Goal: Check status: Check status

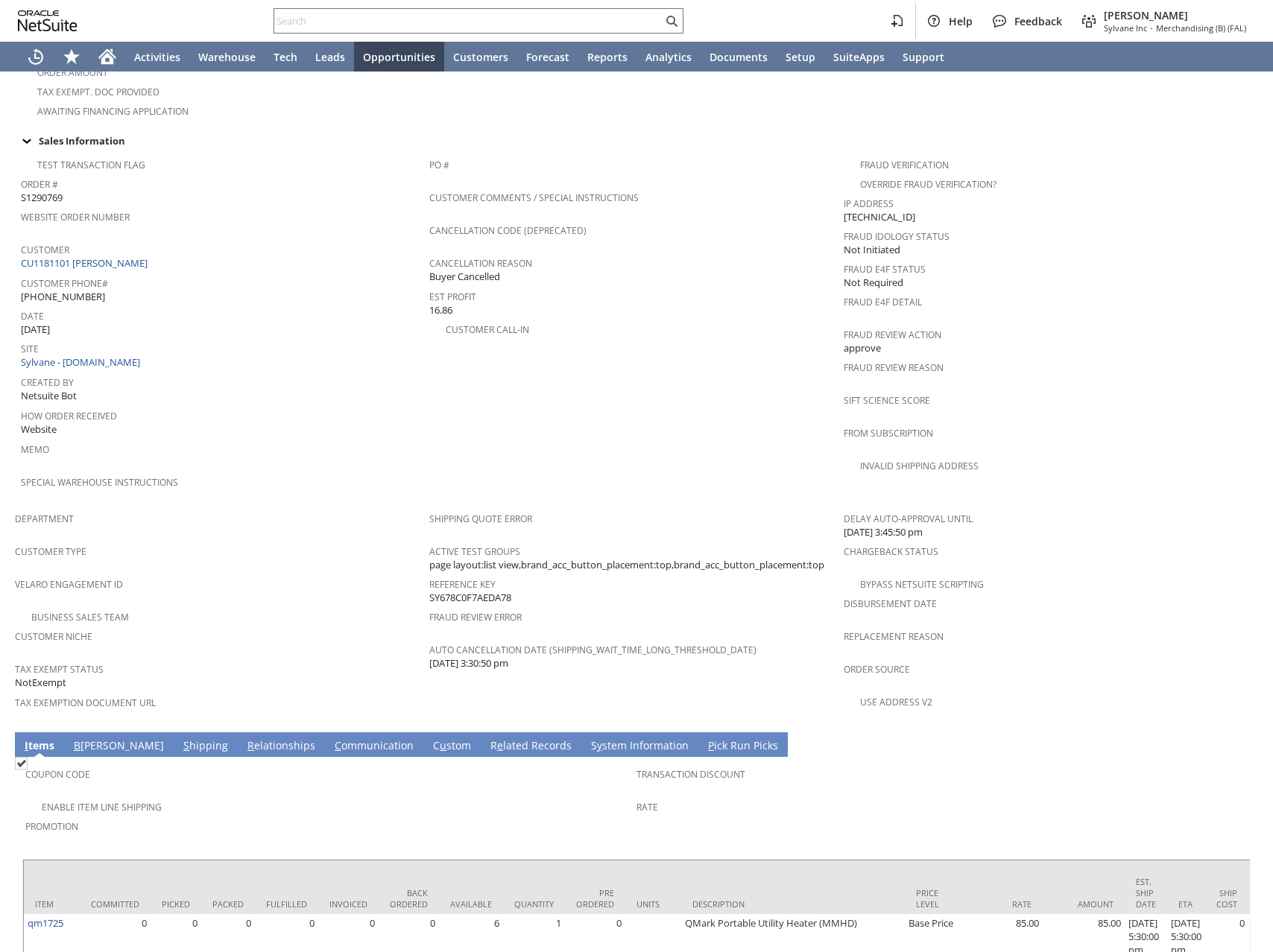
scroll to position [663, 0]
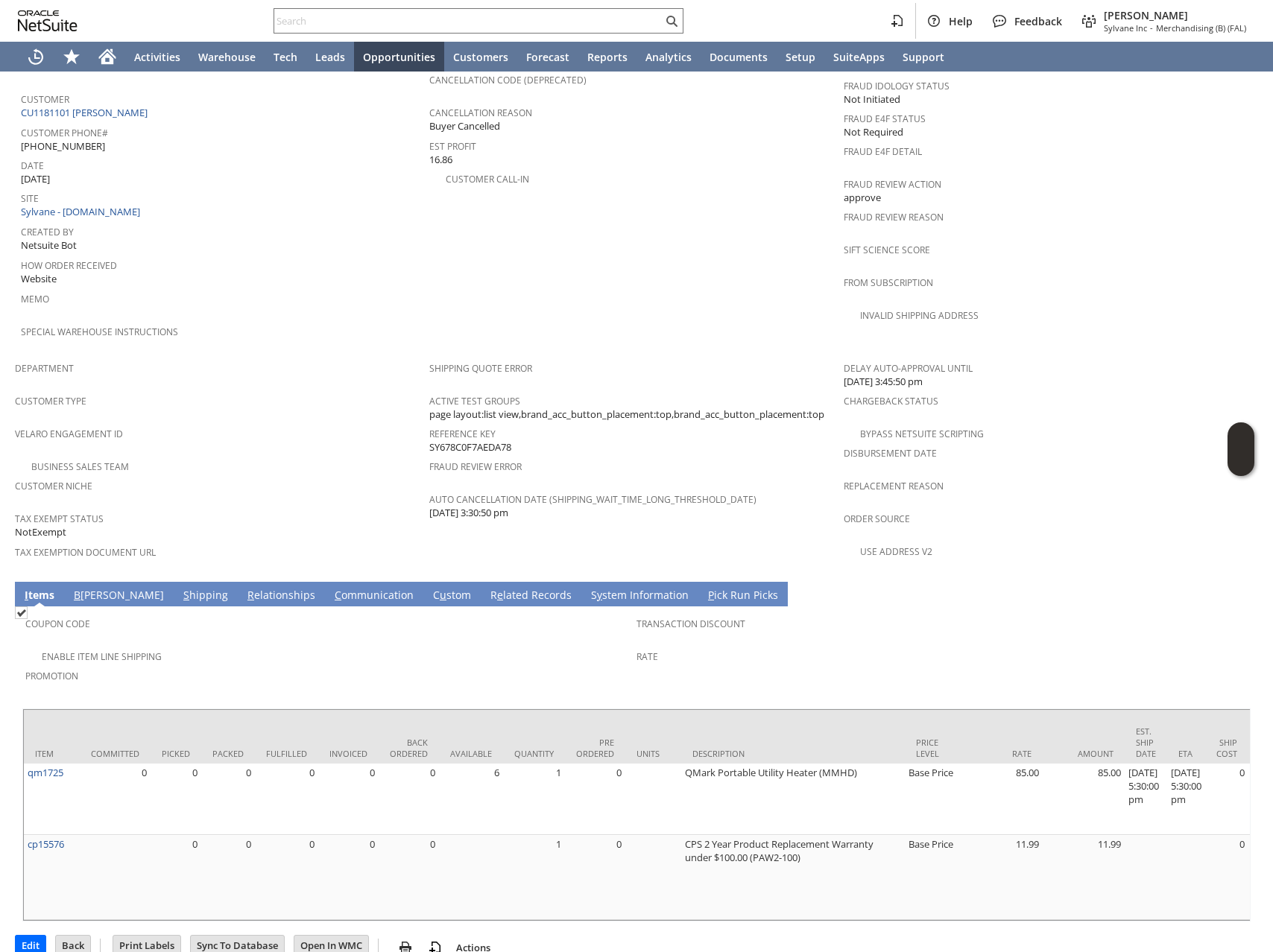
click at [587, 588] on link "S y stem Information" at bounding box center [639, 596] width 105 height 16
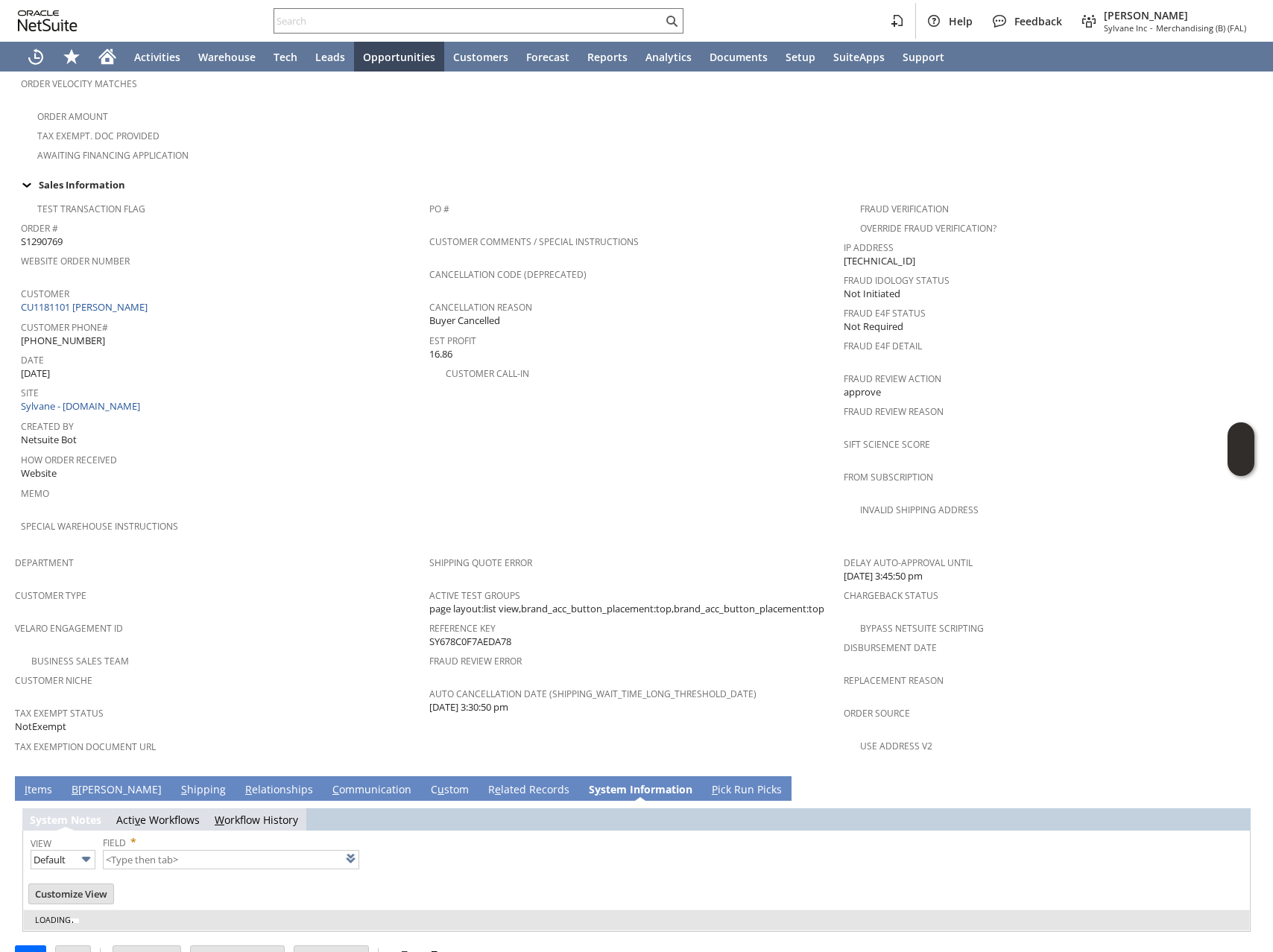
type input "1 to 25 of 100"
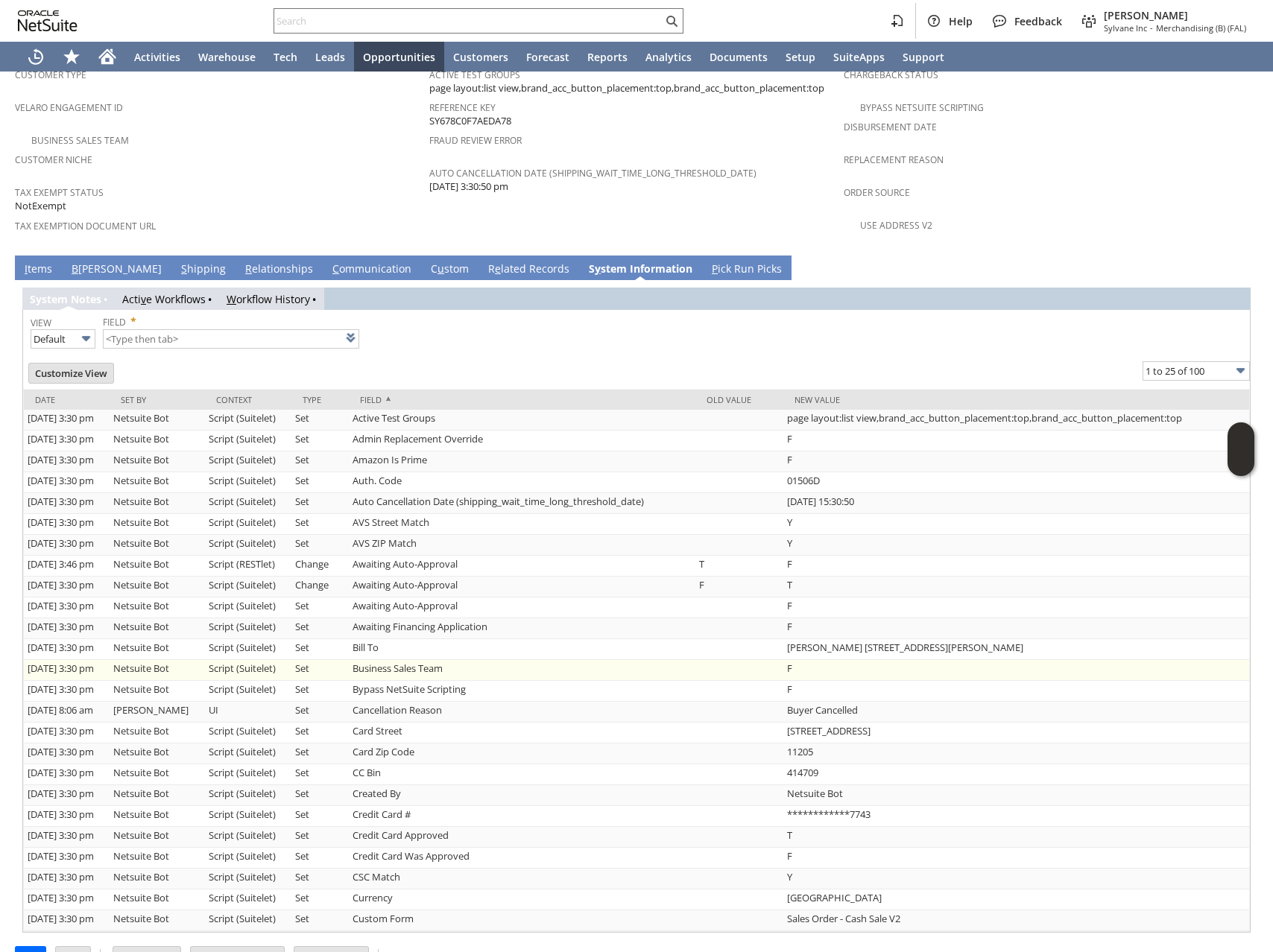
scroll to position [991, 0]
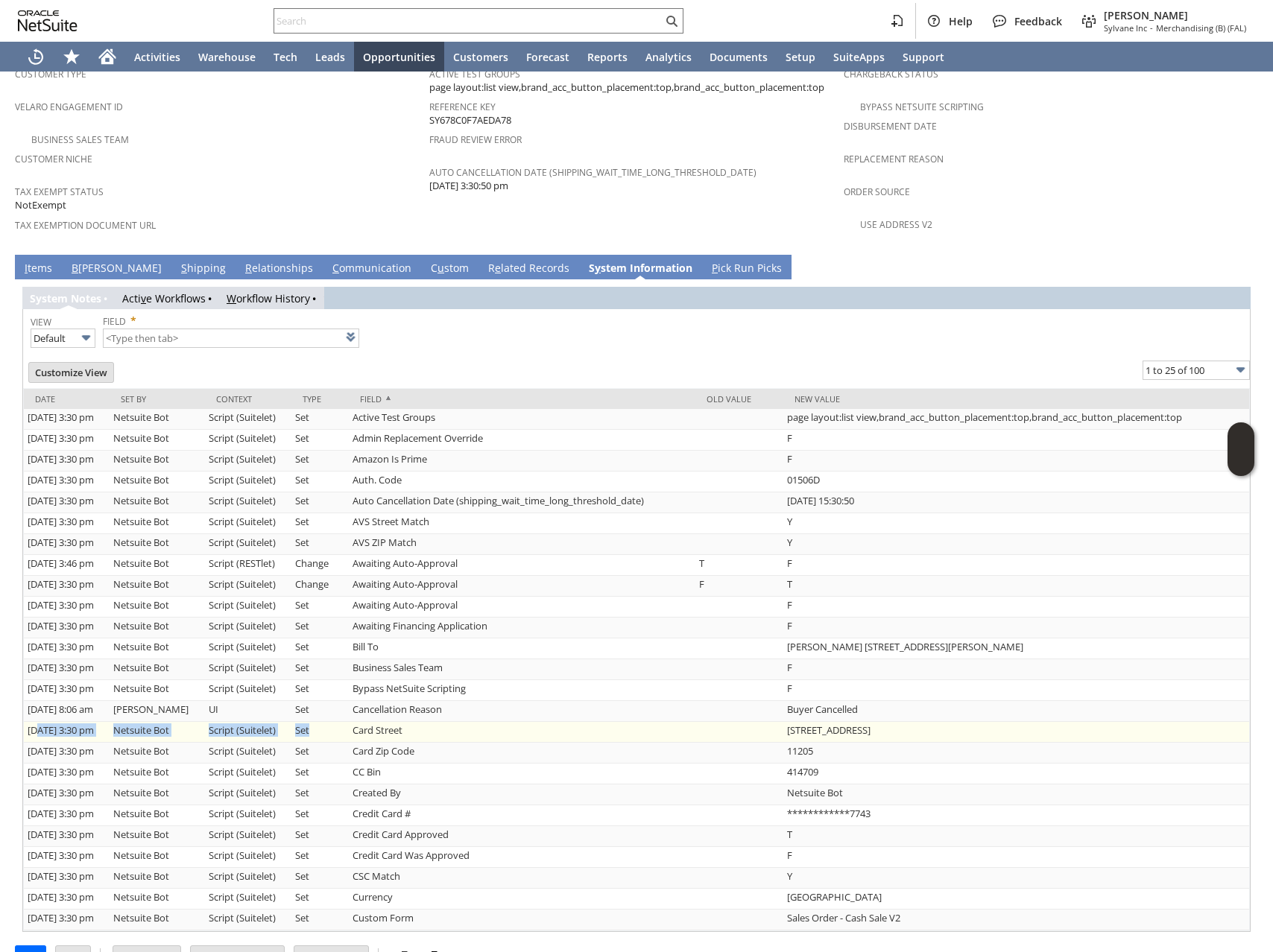
drag, startPoint x: 351, startPoint y: 694, endPoint x: 38, endPoint y: 692, distance: 313.0
click at [38, 722] on tr "1/18/2025 3:30 pm Netsuite Bot Script (Suitelet) Set Card Street 101 CLINTON AVE" at bounding box center [636, 733] width 1226 height 21
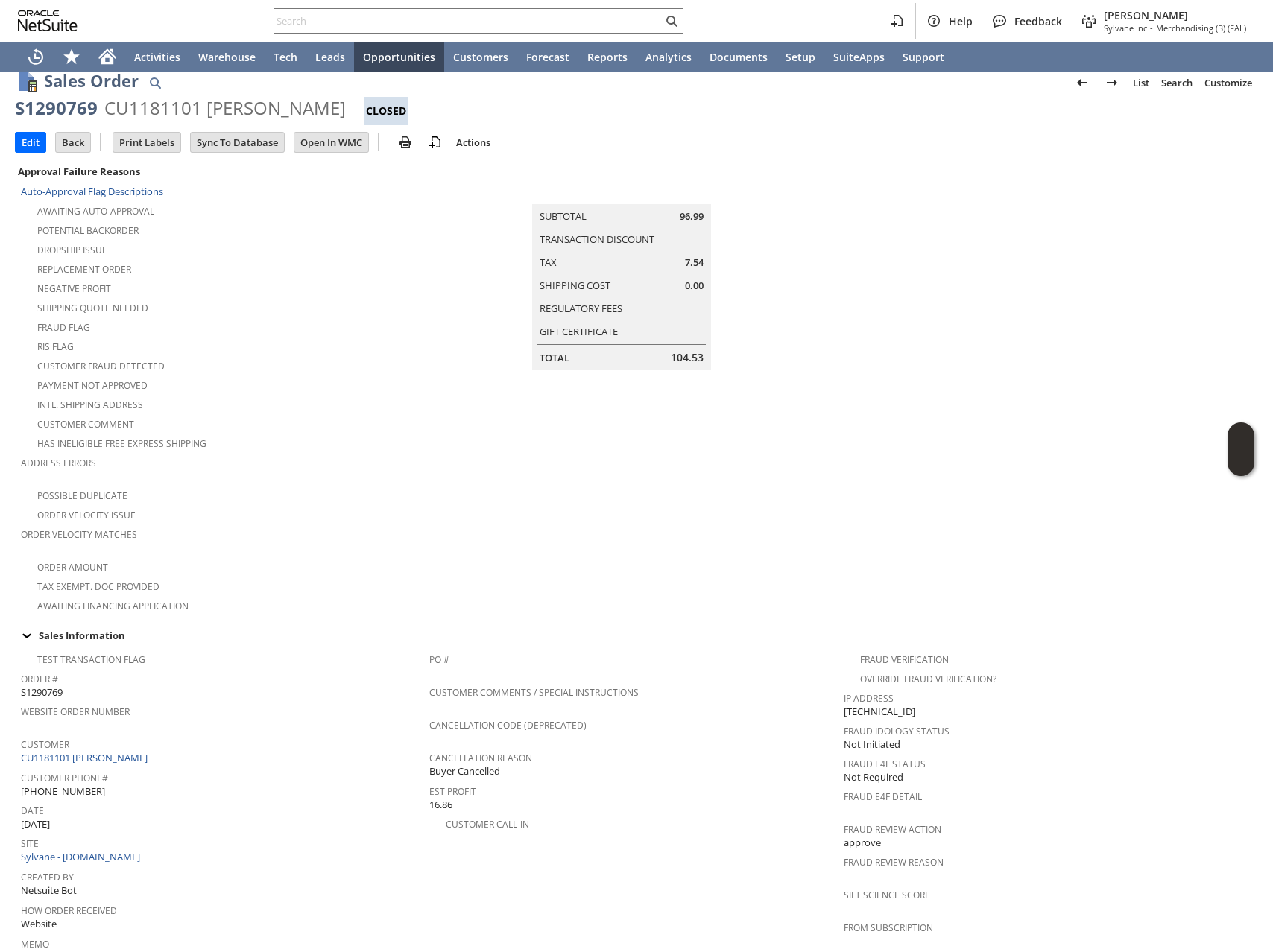
scroll to position [0, 0]
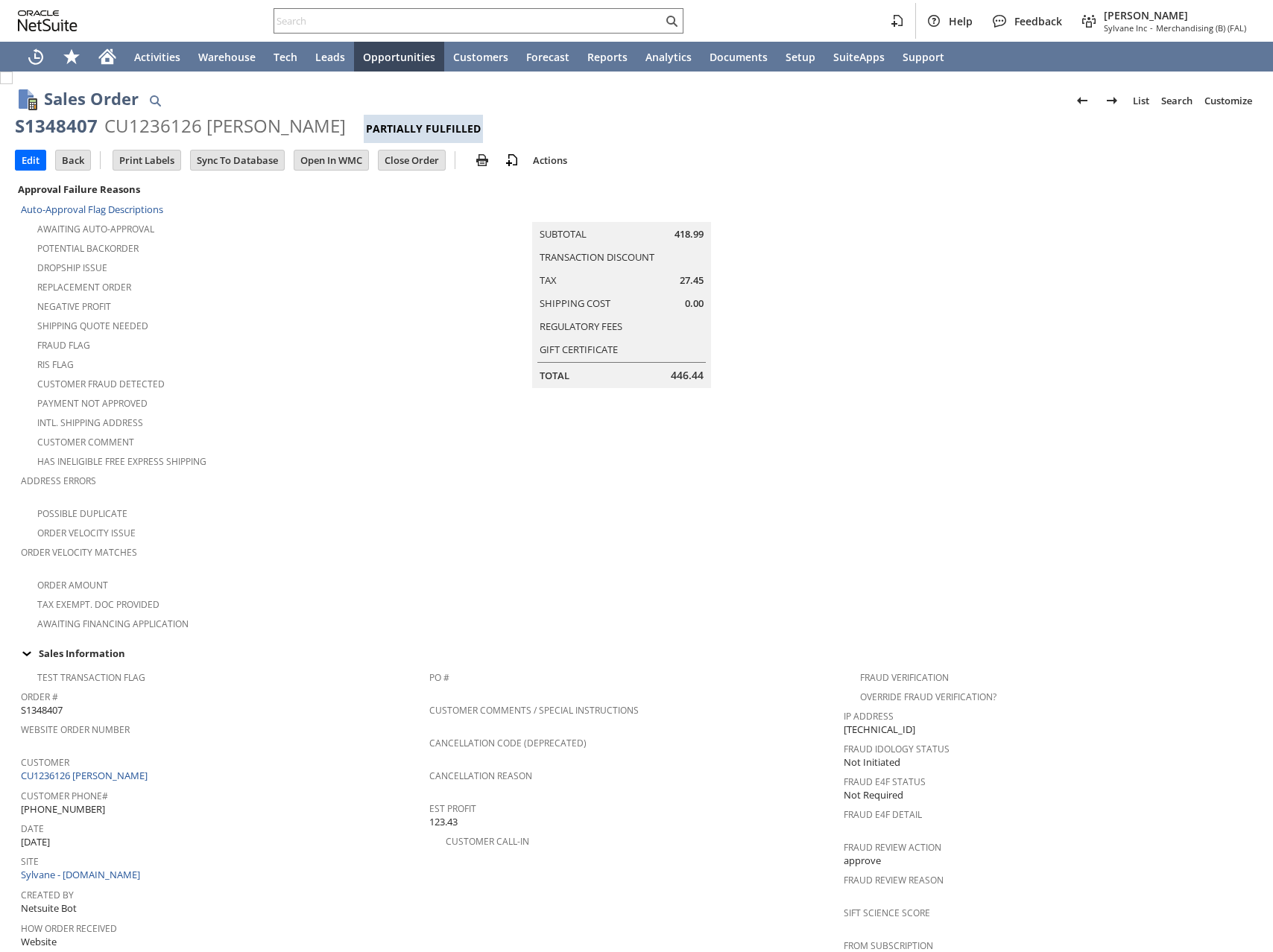
scroll to position [584, 0]
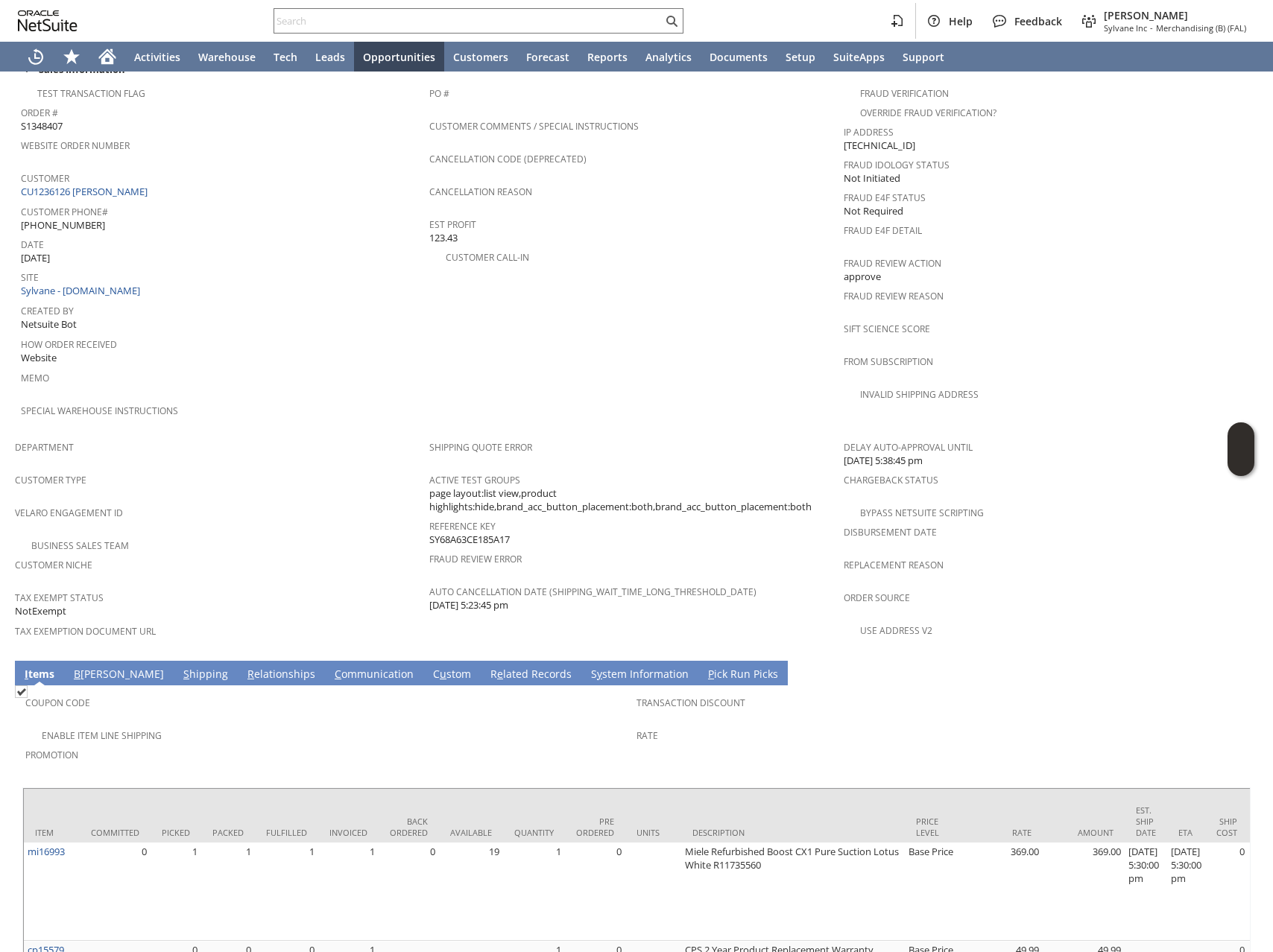
click at [331, 667] on link "C ommunication" at bounding box center [375, 675] width 87 height 16
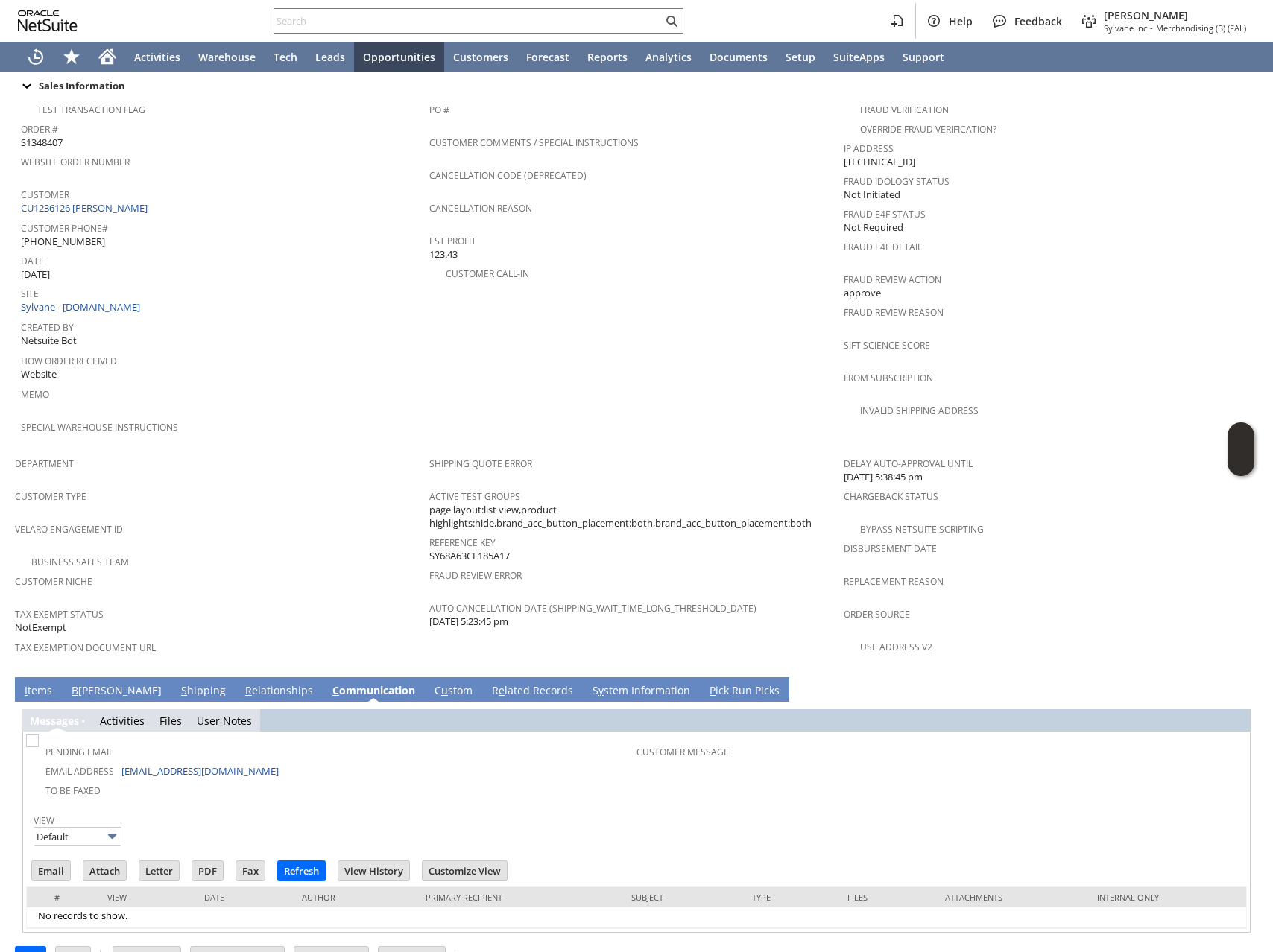
scroll to position [0, 0]
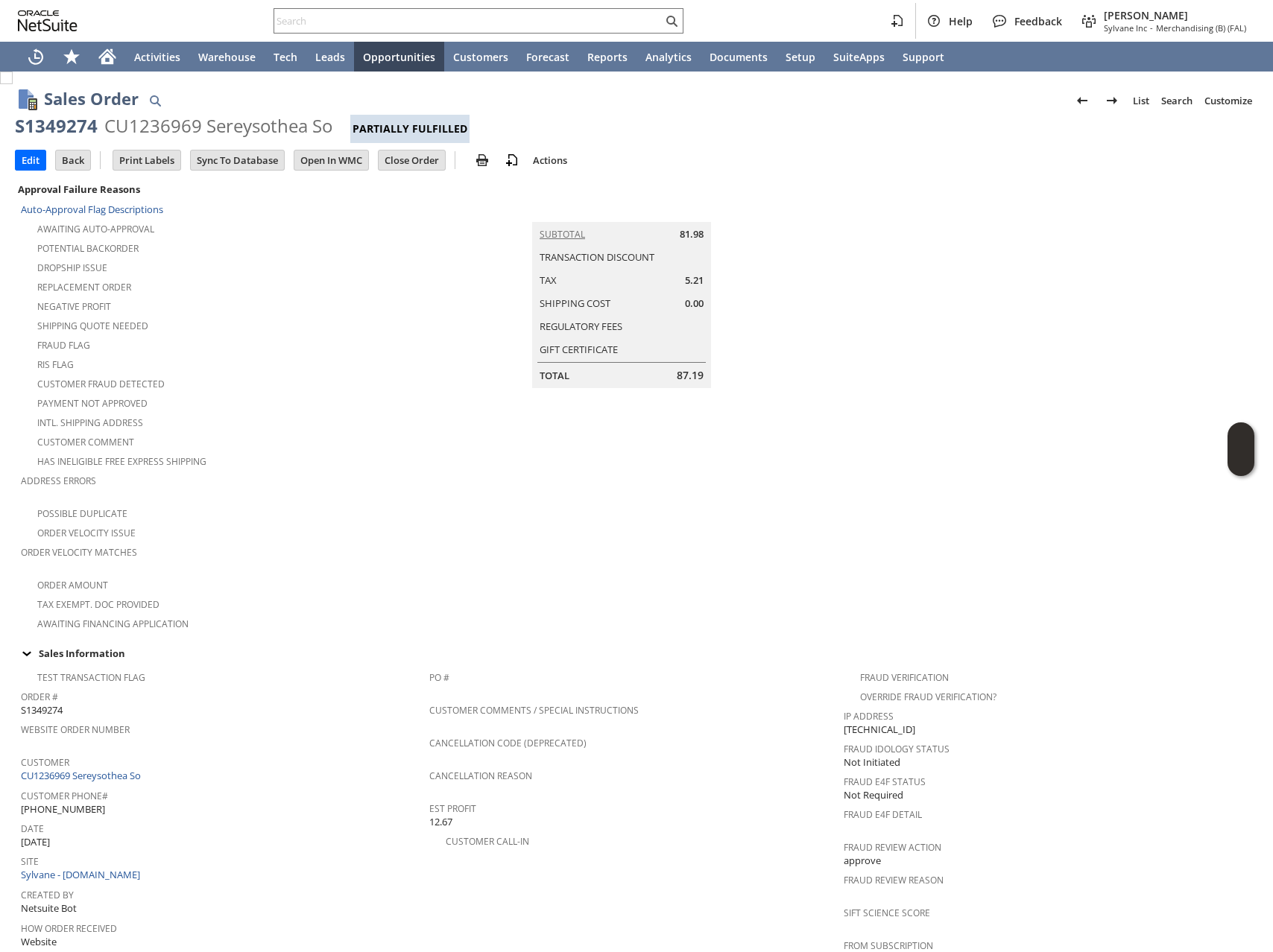
scroll to position [677, 0]
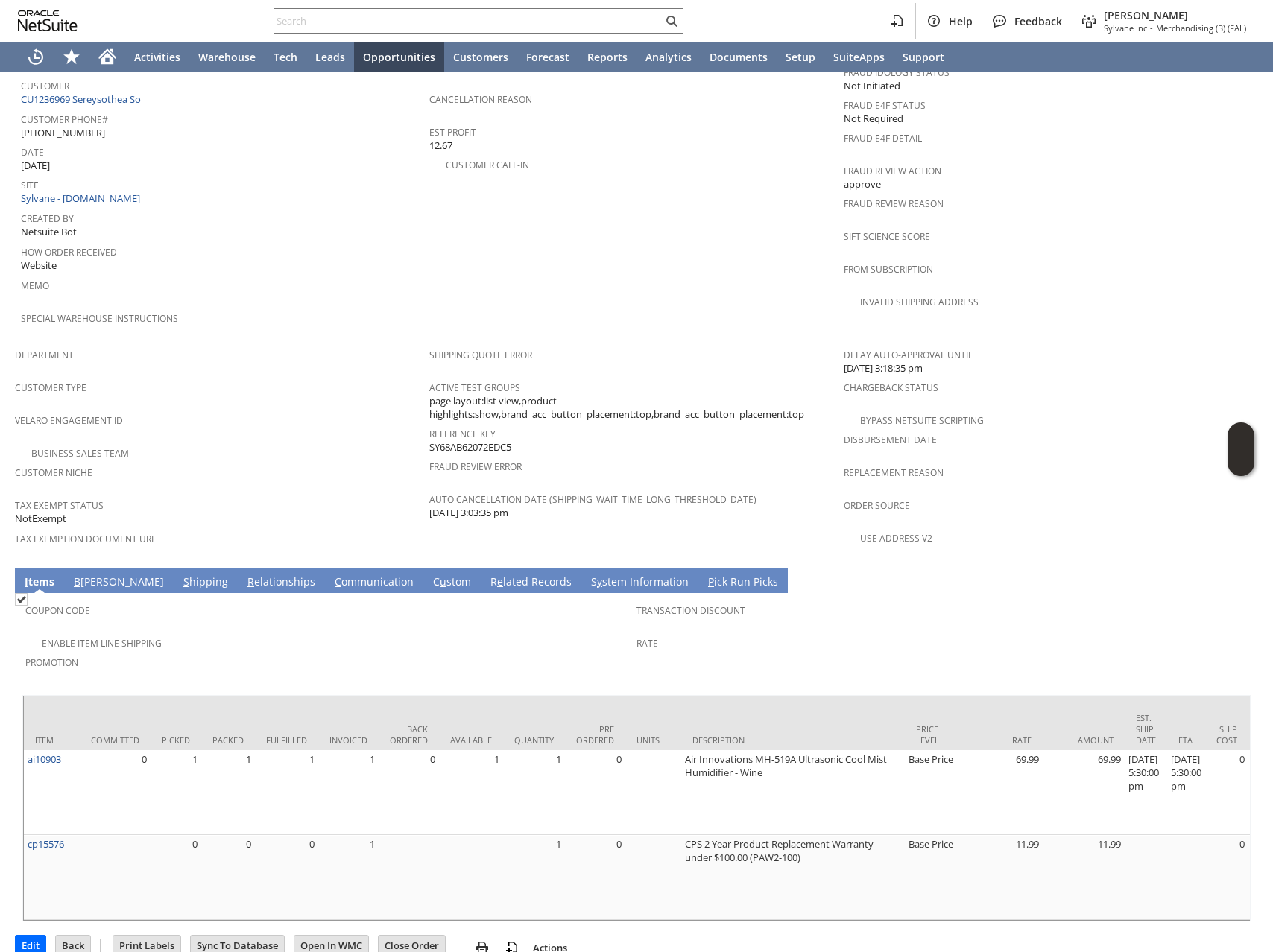
click at [487, 574] on link "R e lated Records" at bounding box center [531, 582] width 89 height 16
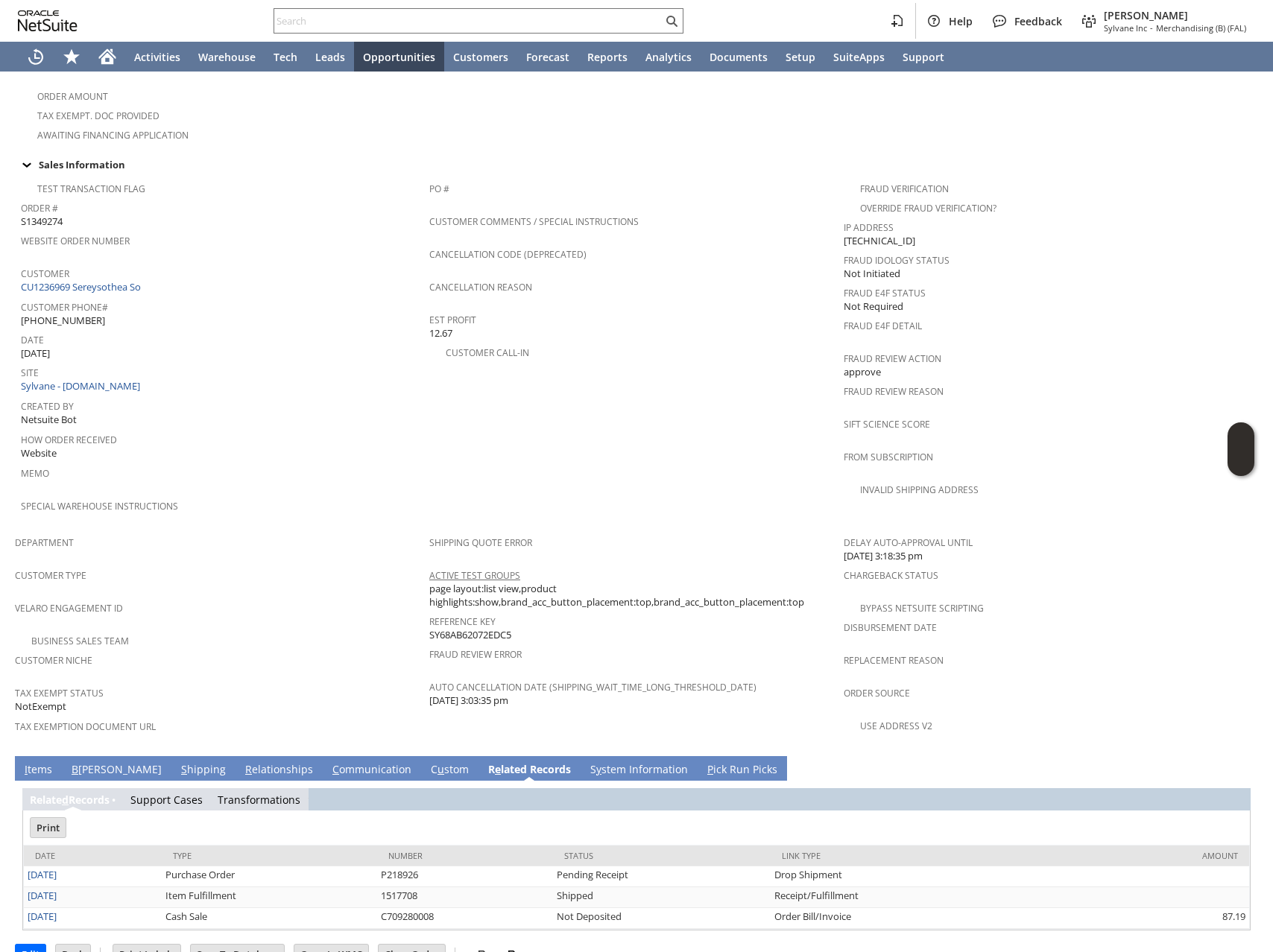
scroll to position [0, 0]
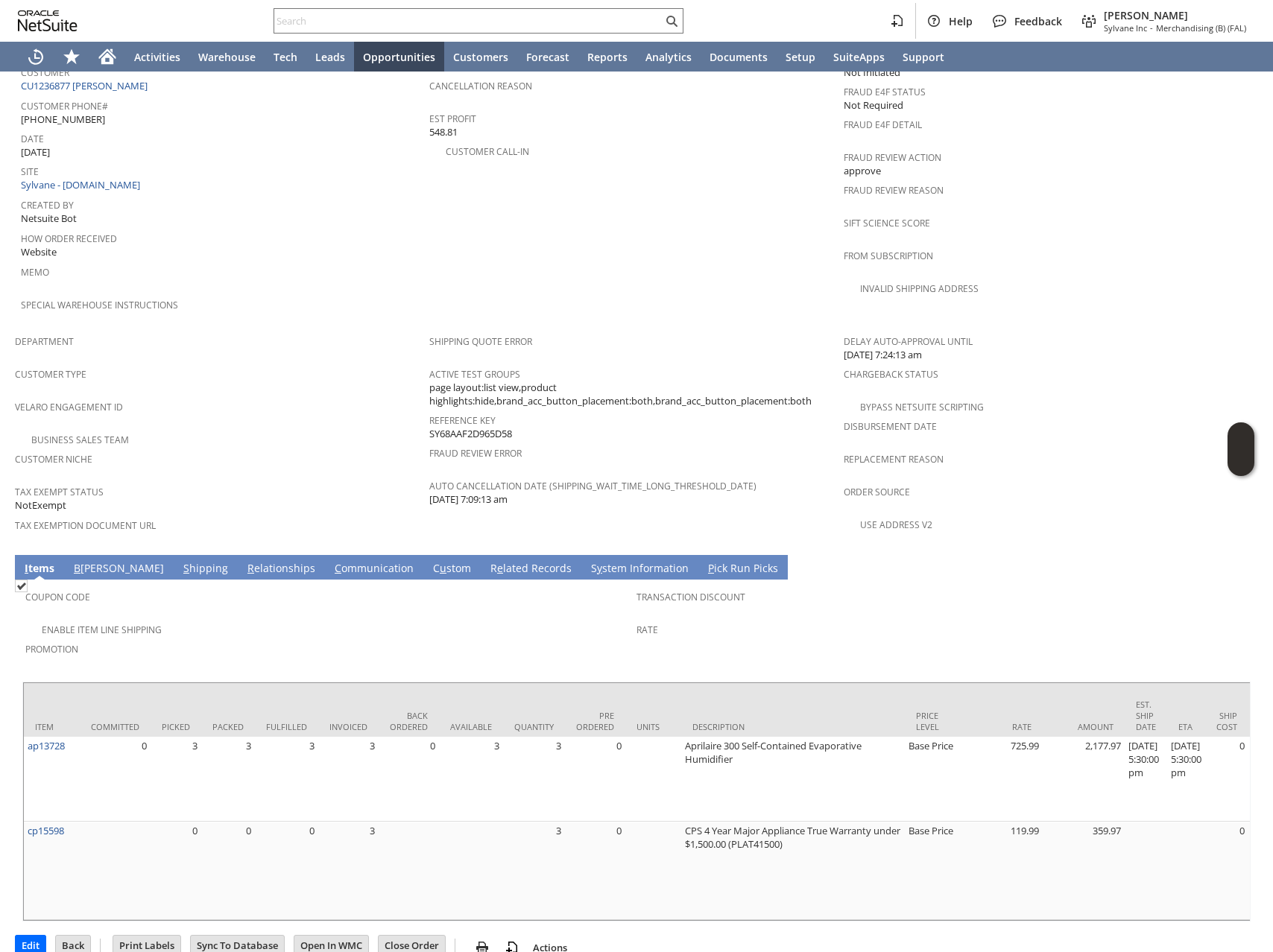
click at [487, 561] on link "R e lated Records" at bounding box center [531, 569] width 89 height 16
